Goal: Communication & Community: Answer question/provide support

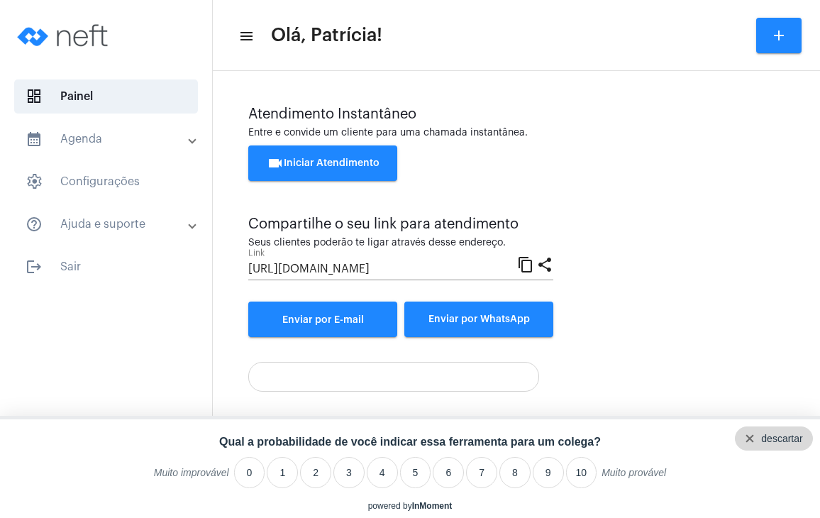
click at [809, 435] on div "descartar" at bounding box center [774, 438] width 78 height 24
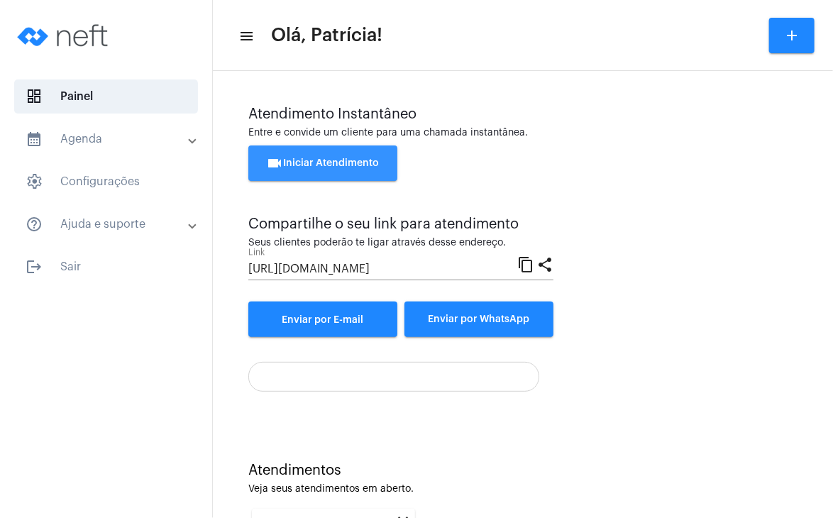
click at [352, 172] on button "videocam Iniciar Atendimento" at bounding box center [322, 162] width 149 height 35
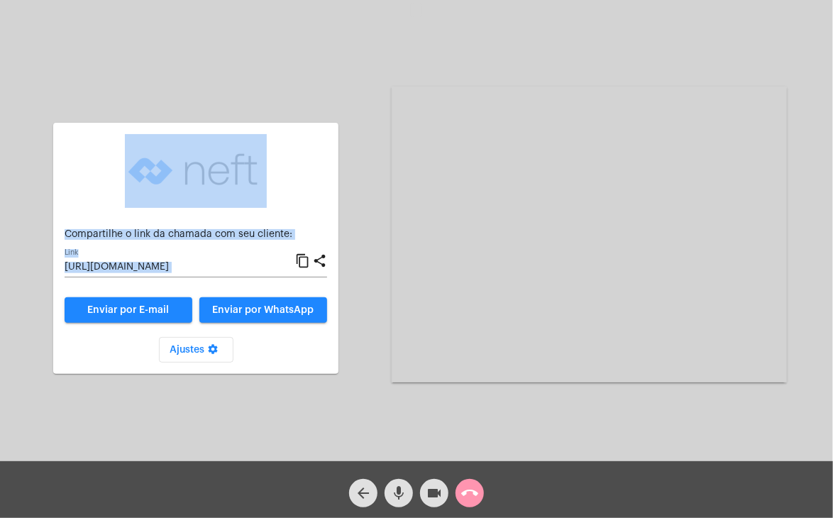
drag, startPoint x: 349, startPoint y: 172, endPoint x: 580, endPoint y: 111, distance: 239.2
click at [580, 111] on div "Aguardando cliente acessar a chamada Ajustes settings Compartilhe o link da cha…" at bounding box center [416, 232] width 830 height 461
click at [126, 269] on input "[URL][DOMAIN_NAME]" at bounding box center [180, 267] width 231 height 11
copy div "Compartilhe o link da chamada com seu cliente: Link content_copy share Enviar p…"
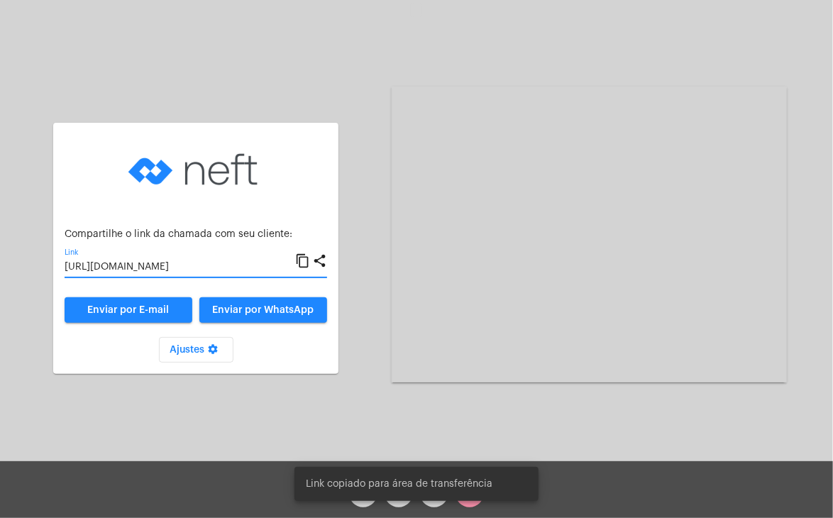
click at [126, 269] on input "[URL][DOMAIN_NAME]" at bounding box center [180, 267] width 231 height 11
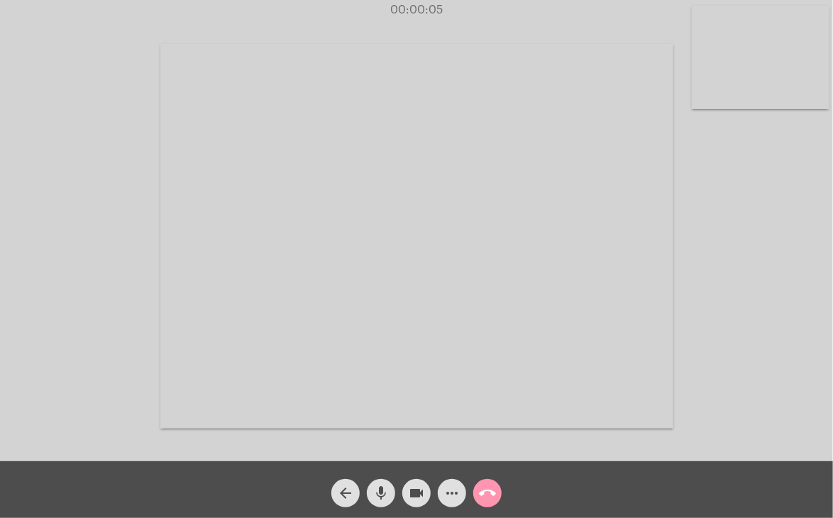
click at [756, 62] on video at bounding box center [761, 58] width 138 height 104
click at [756, 62] on div "Acessando Câmera e Microfone..." at bounding box center [515, 235] width 513 height 458
click at [575, 173] on video at bounding box center [515, 234] width 513 height 385
